Goal: Task Accomplishment & Management: Manage account settings

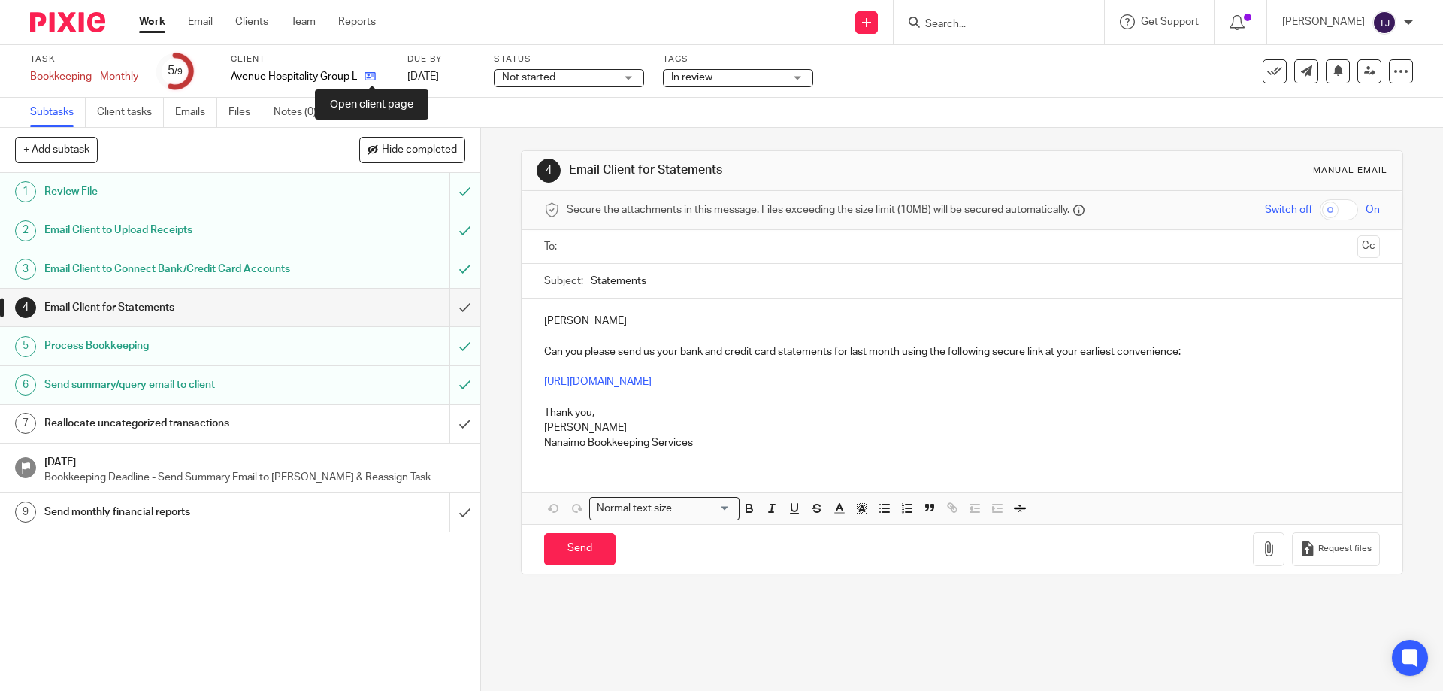
click at [374, 77] on icon at bounding box center [370, 76] width 11 height 11
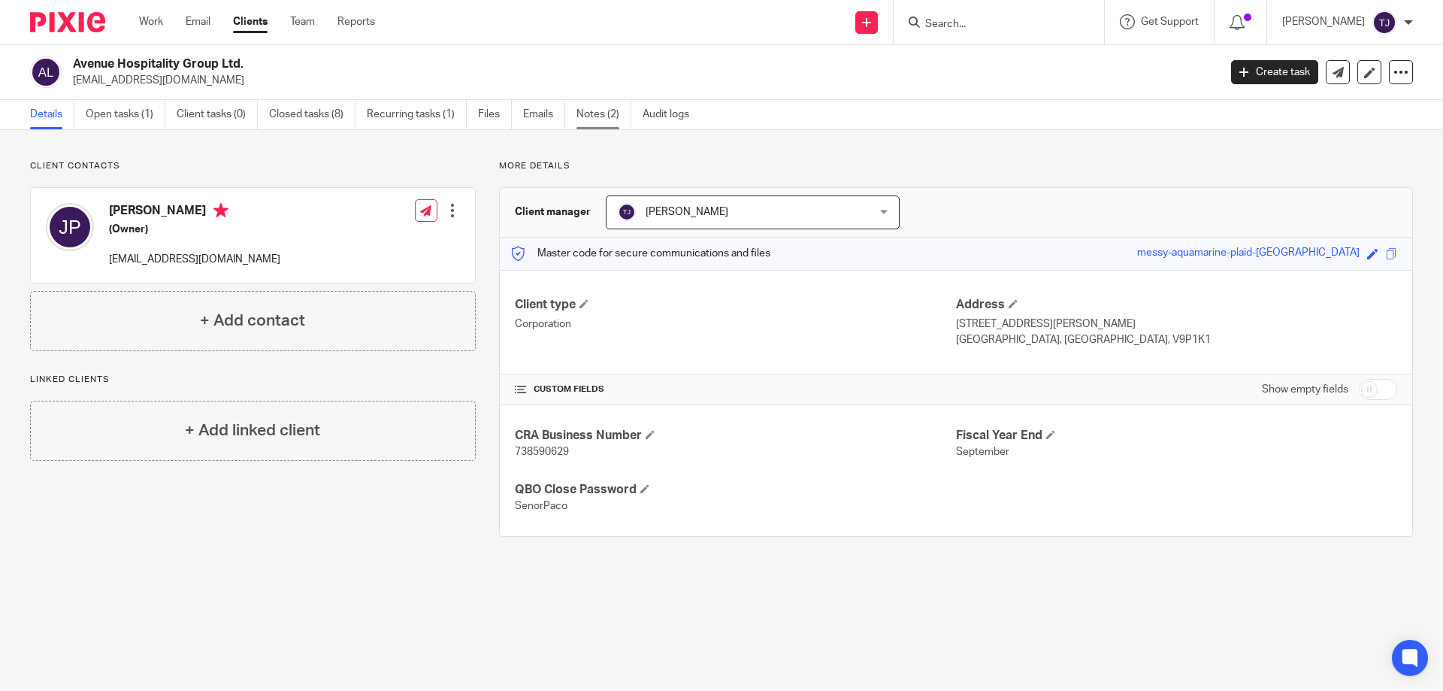
click at [595, 114] on link "Notes (2)" at bounding box center [604, 114] width 55 height 29
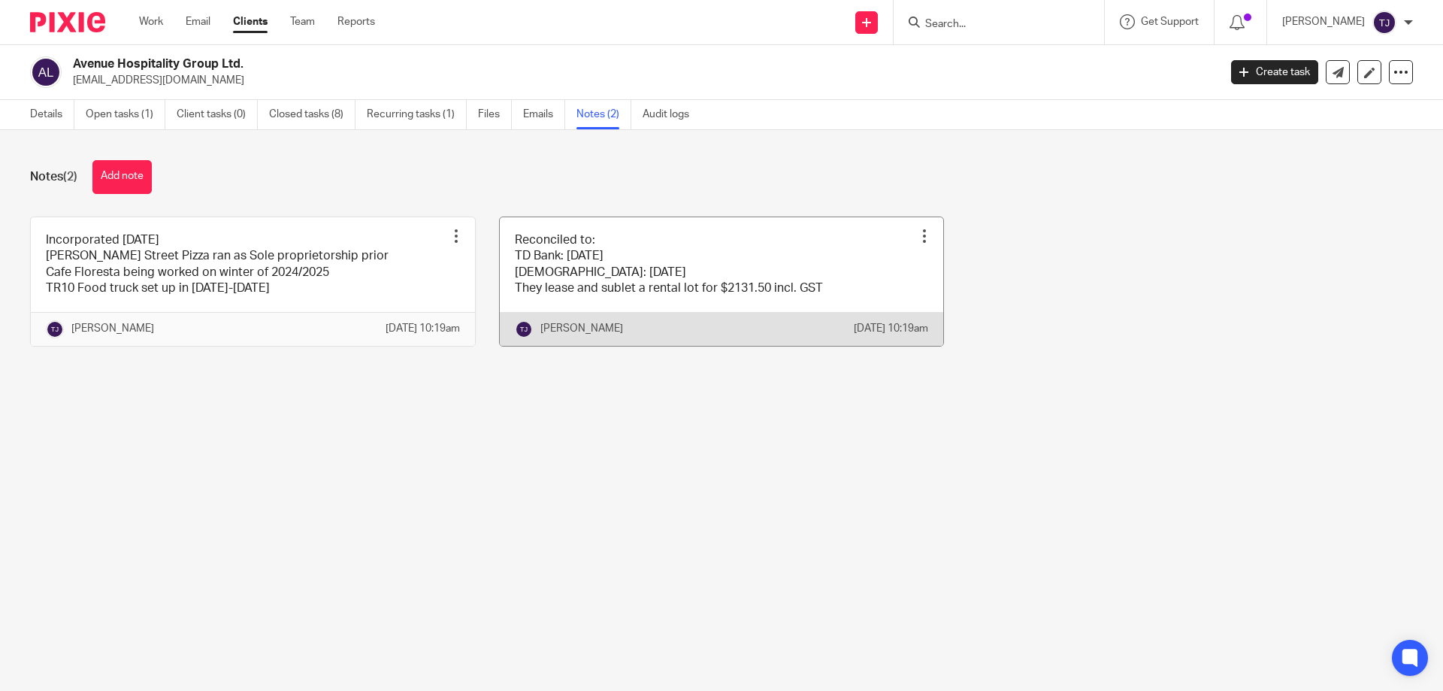
click at [554, 289] on link at bounding box center [722, 281] width 444 height 129
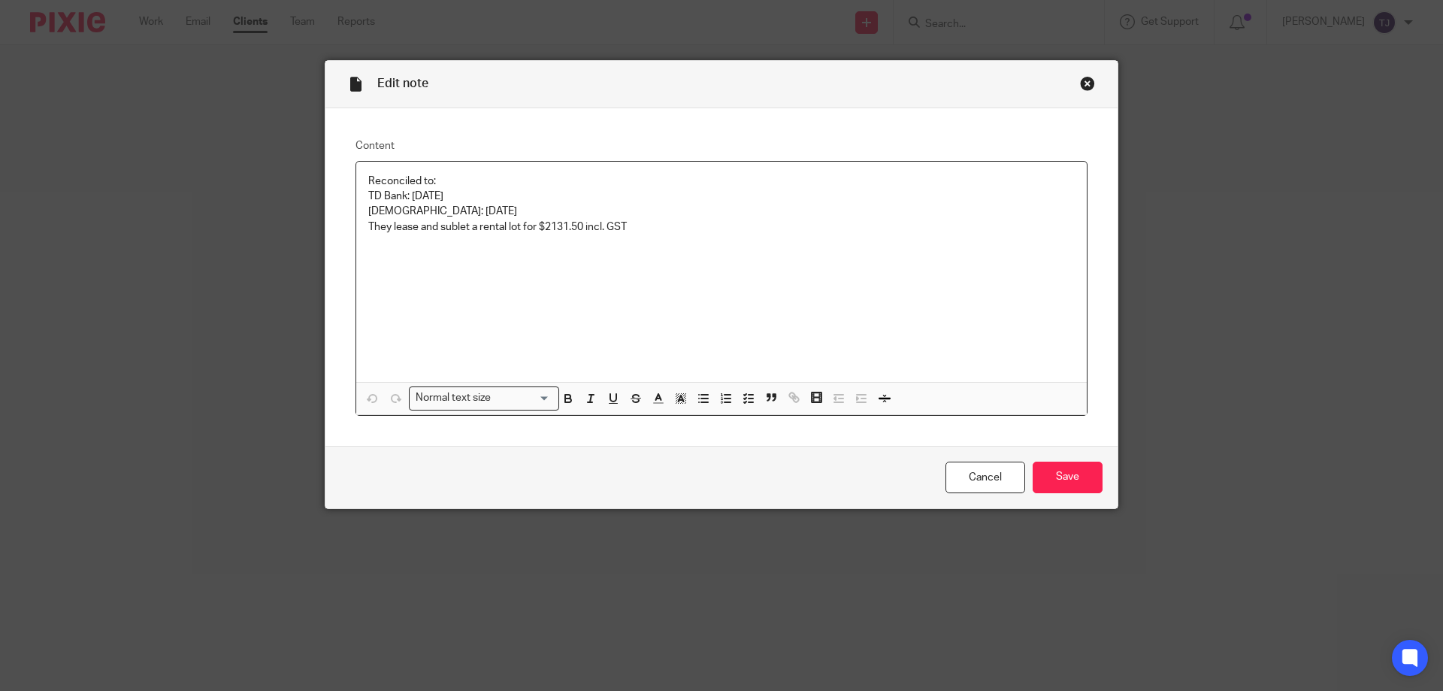
click at [450, 202] on p "TD Bank: July 31" at bounding box center [721, 196] width 707 height 15
click at [1071, 473] on input "Save" at bounding box center [1068, 478] width 70 height 32
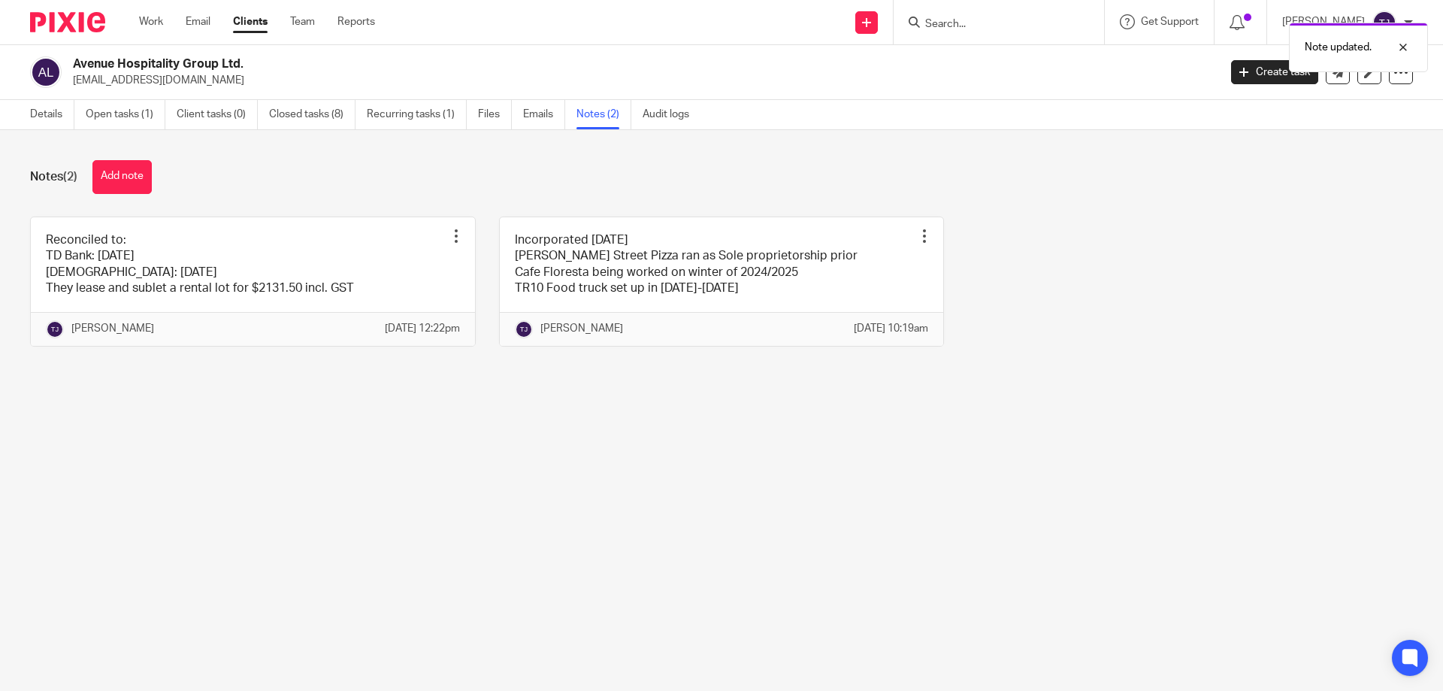
click at [89, 23] on img at bounding box center [67, 22] width 75 height 20
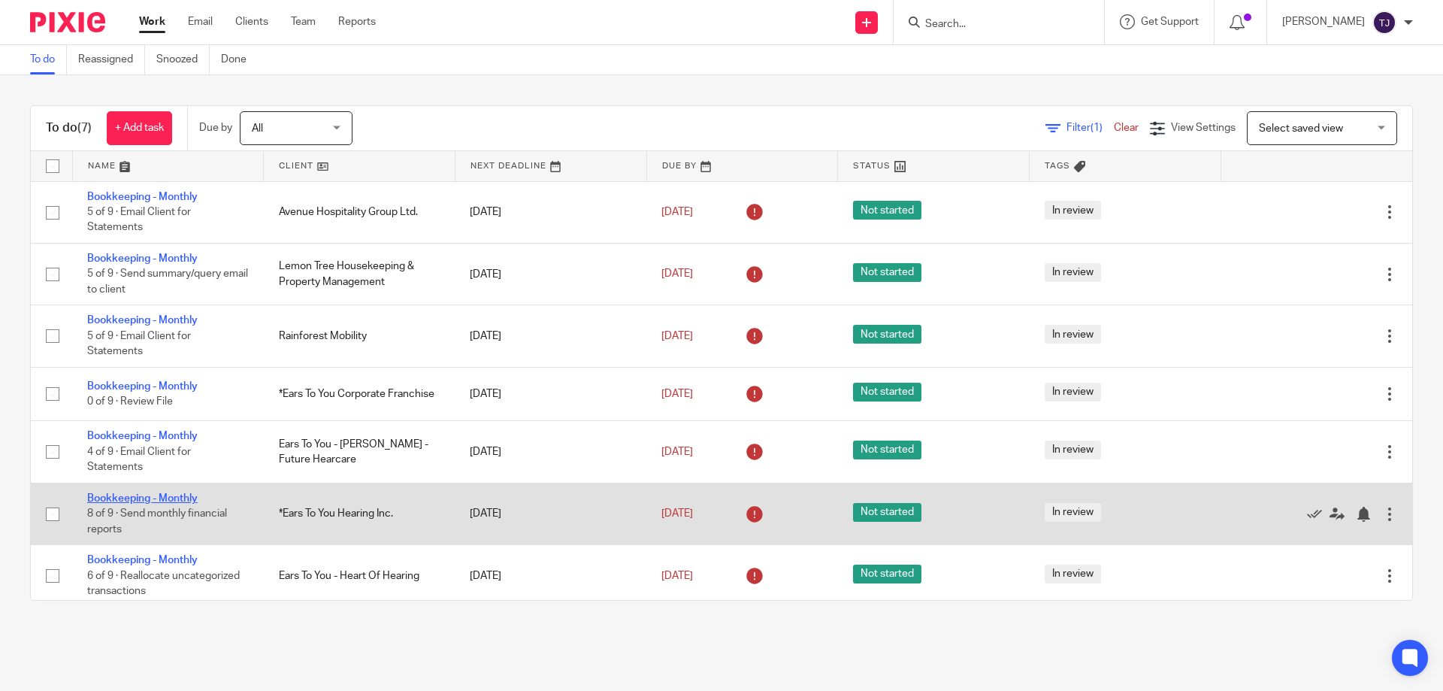
click at [116, 493] on link "Bookkeeping - Monthly" at bounding box center [142, 498] width 111 height 11
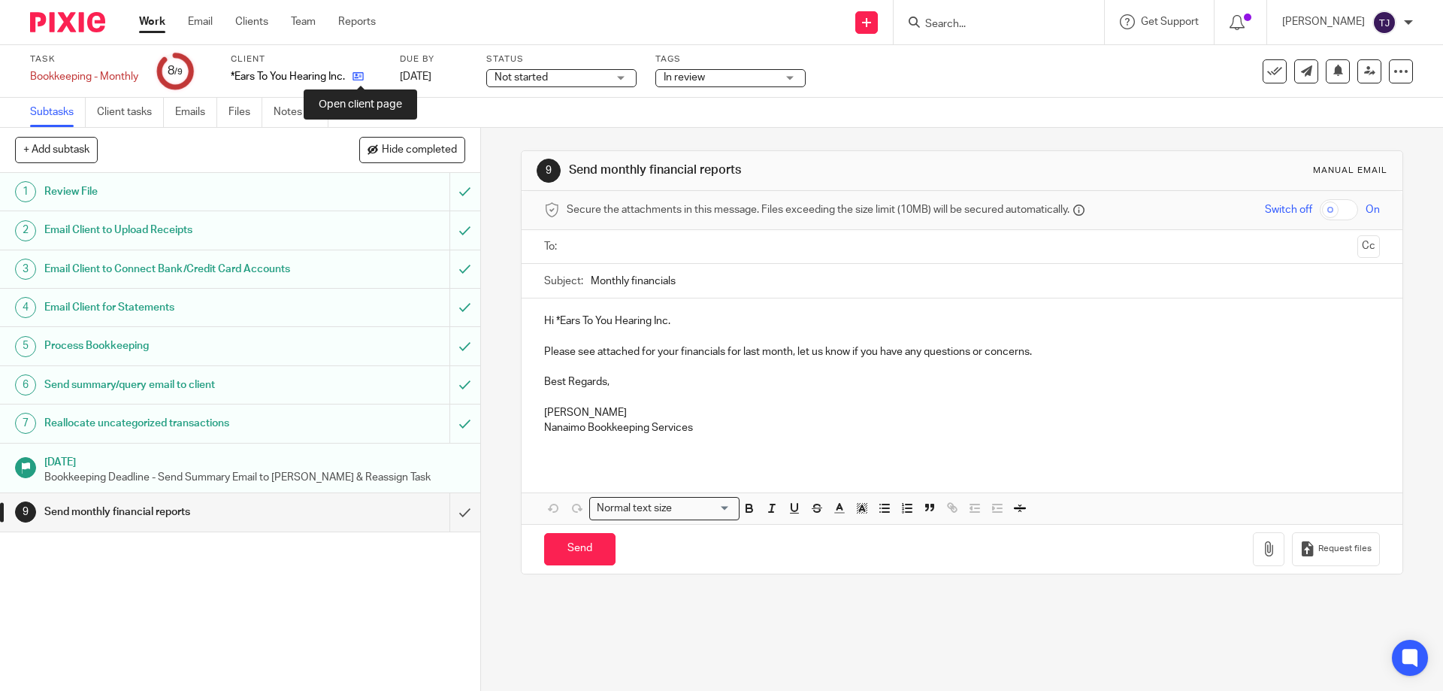
click at [363, 80] on icon at bounding box center [358, 76] width 11 height 11
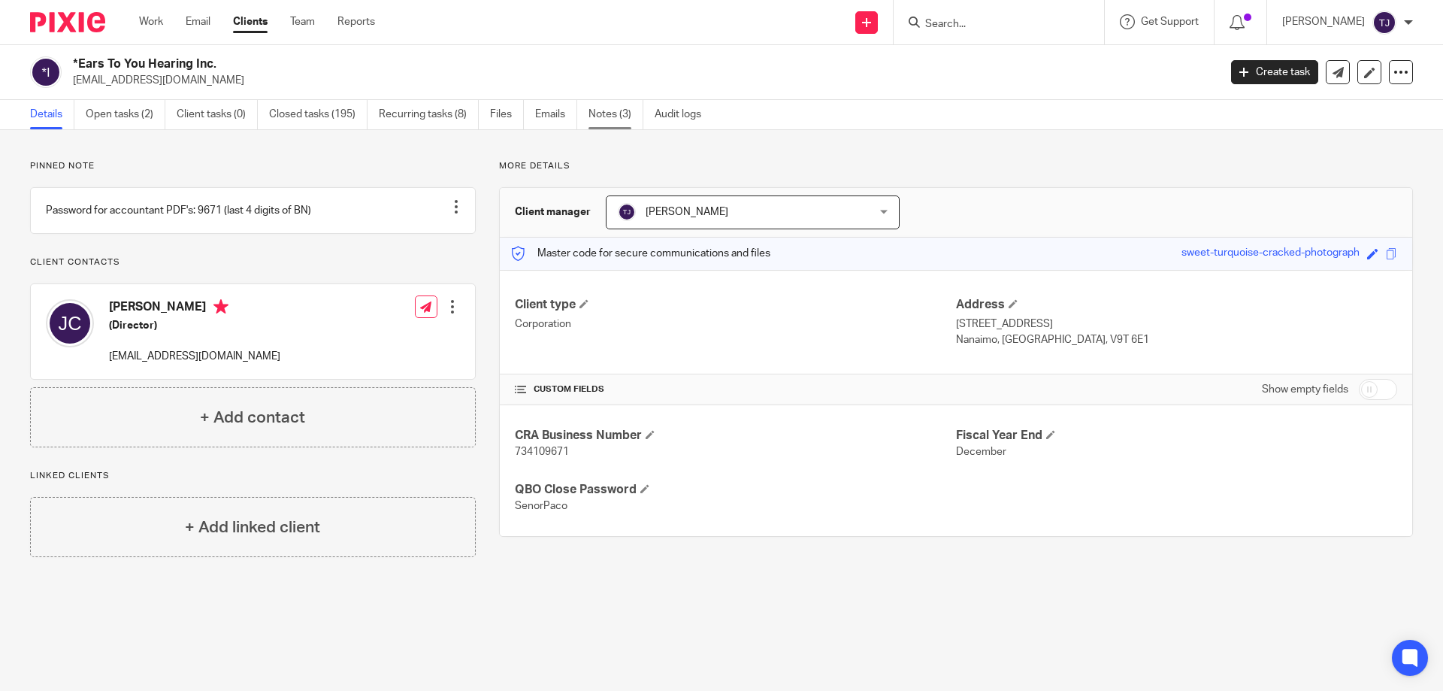
click at [616, 115] on link "Notes (3)" at bounding box center [616, 114] width 55 height 29
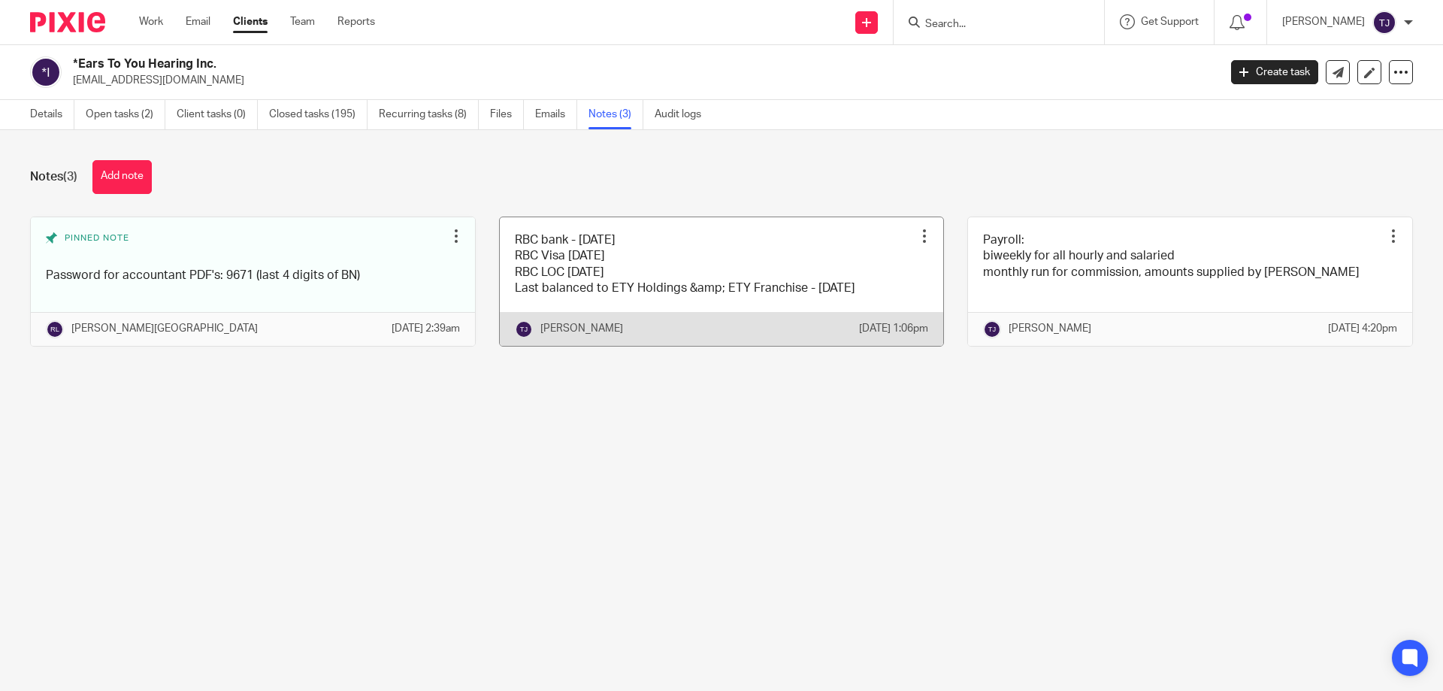
click at [675, 283] on link at bounding box center [722, 281] width 444 height 129
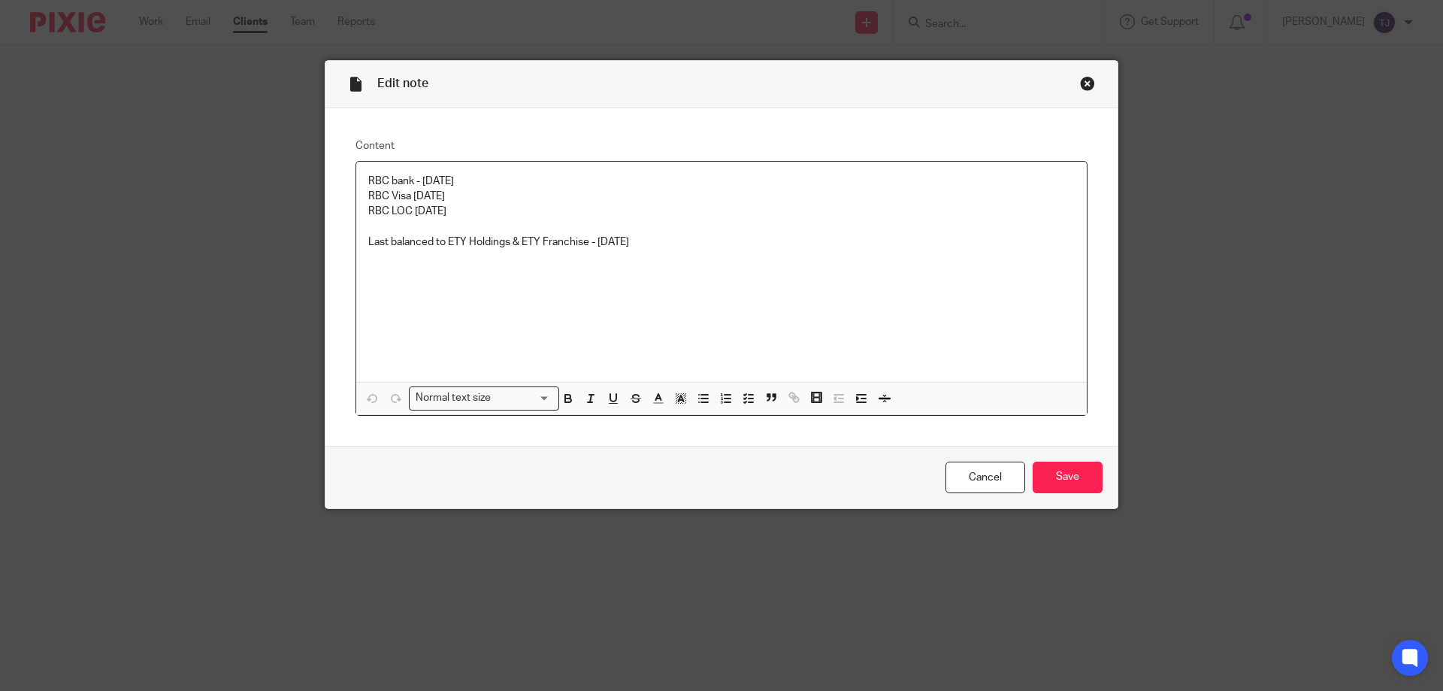
click at [426, 200] on p "RBC Visa Aug 12" at bounding box center [721, 196] width 707 height 15
click at [442, 208] on p "RBC LOC July 28" at bounding box center [721, 211] width 707 height 15
click at [447, 214] on p "RBC LOC Aug" at bounding box center [721, 211] width 707 height 15
click at [1054, 479] on input "Save" at bounding box center [1068, 478] width 70 height 32
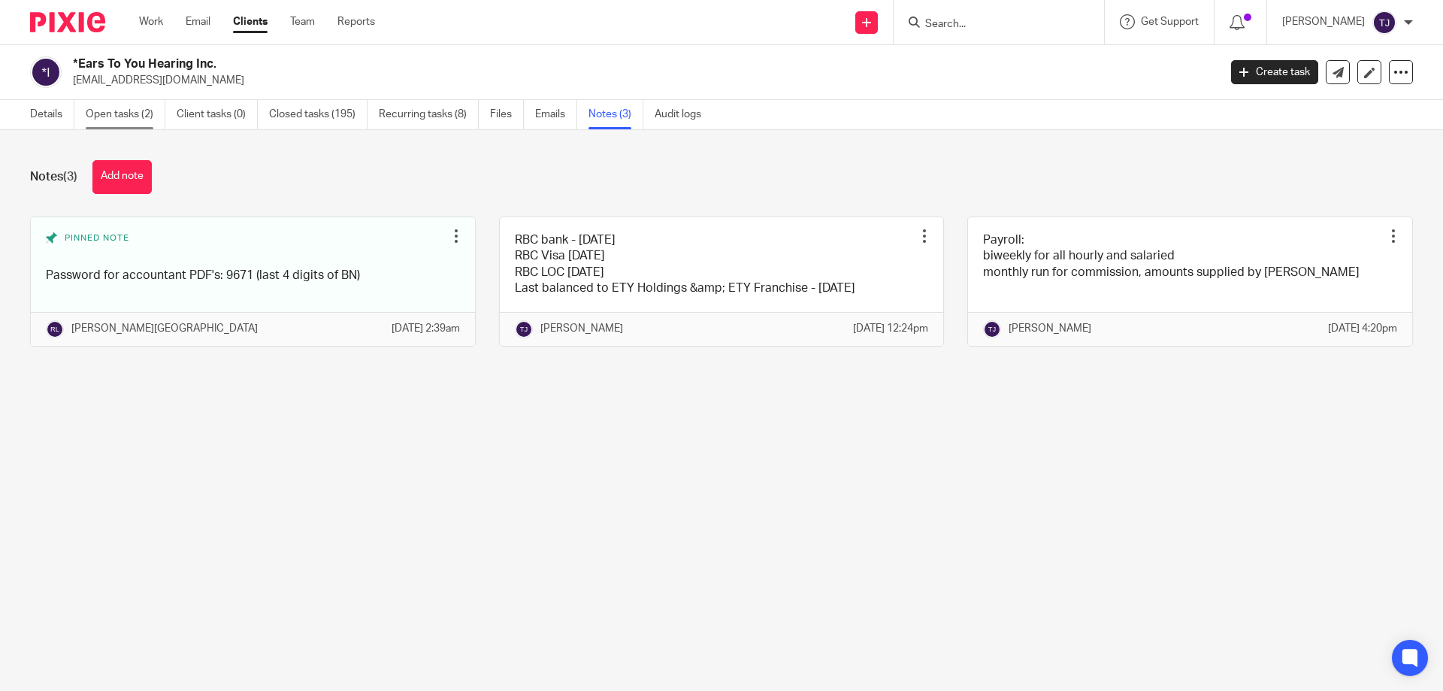
click at [111, 111] on link "Open tasks (2)" at bounding box center [126, 114] width 80 height 29
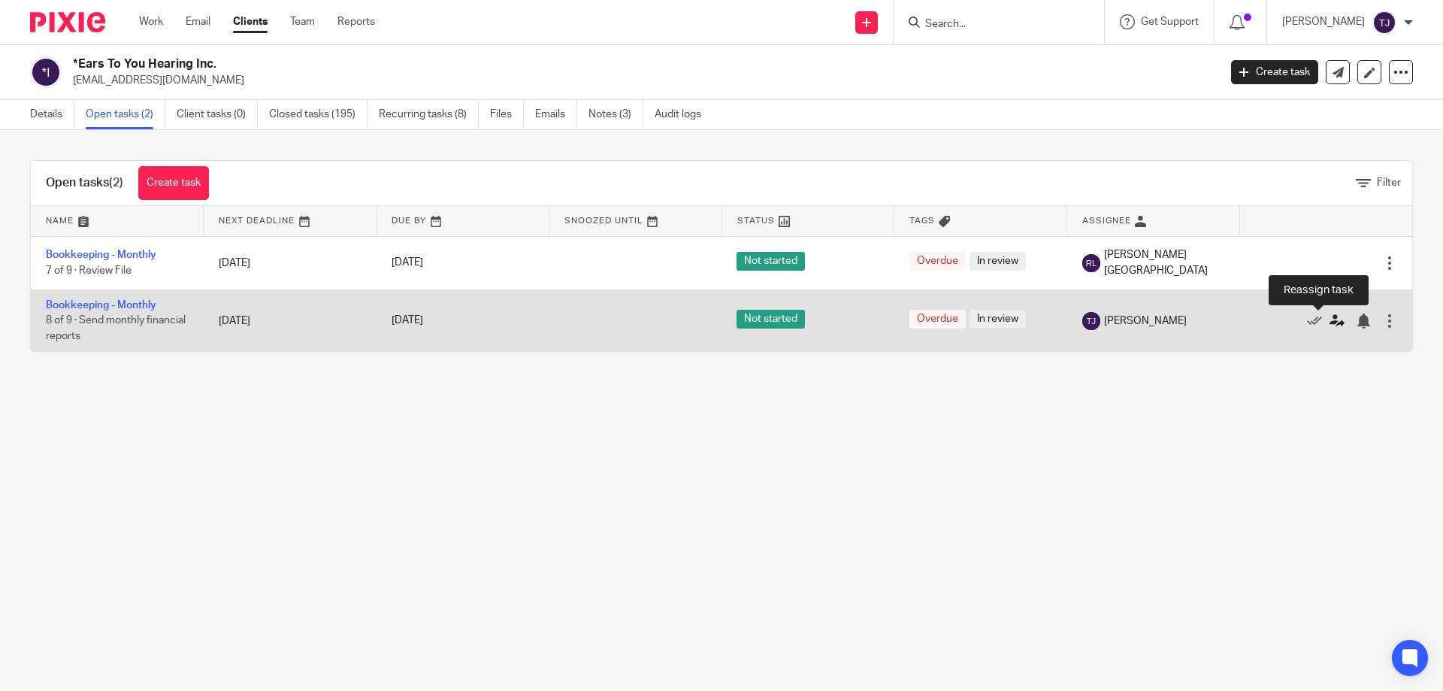
click at [1330, 320] on icon at bounding box center [1337, 320] width 15 height 15
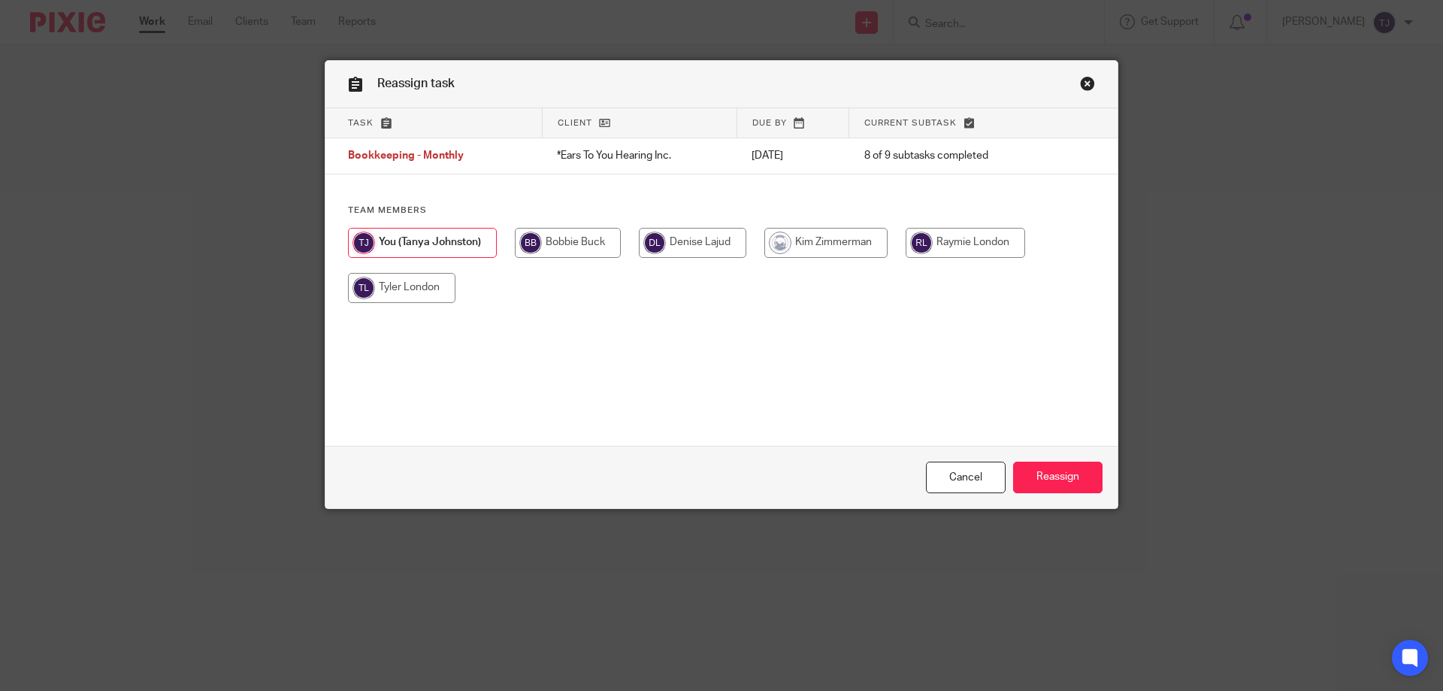
drag, startPoint x: 949, startPoint y: 240, endPoint x: 1032, endPoint y: 271, distance: 89.2
click at [950, 241] on input "radio" at bounding box center [966, 243] width 120 height 30
radio input "true"
click at [1036, 471] on input "Reassign" at bounding box center [1057, 478] width 89 height 32
